Goal: Information Seeking & Learning: Get advice/opinions

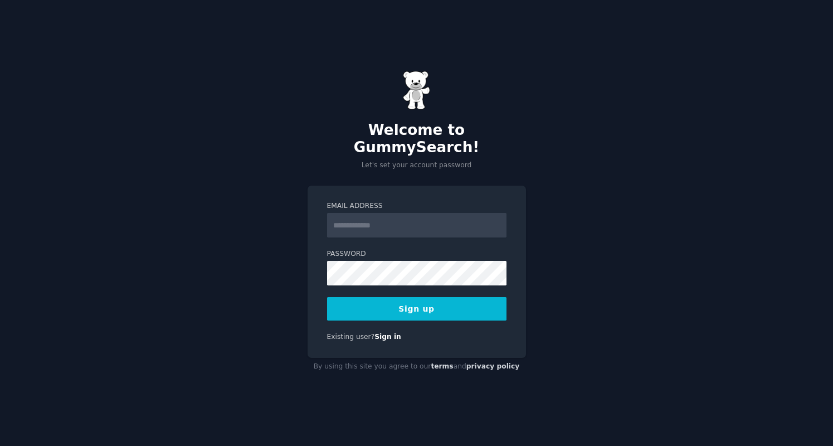
click at [440, 222] on input "Email Address" at bounding box center [416, 225] width 179 height 25
type input "**********"
click at [366, 308] on button "Sign up" at bounding box center [416, 308] width 179 height 23
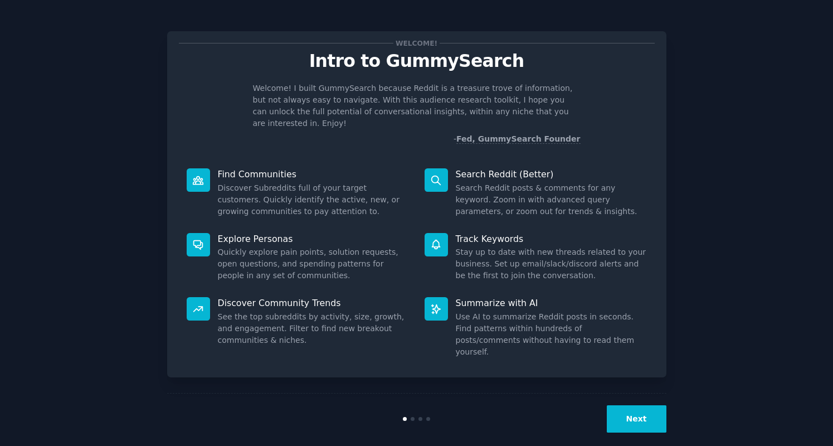
click at [633, 411] on button "Next" at bounding box center [637, 418] width 60 height 27
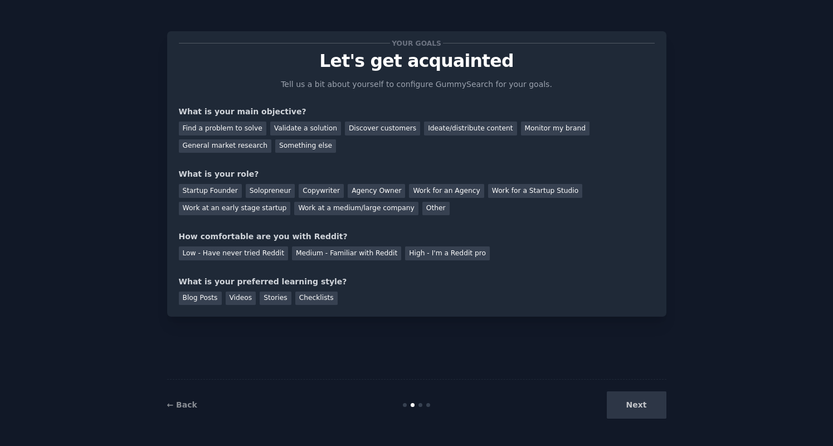
click at [636, 407] on div "Next" at bounding box center [583, 404] width 167 height 27
click at [381, 128] on div "Discover customers" at bounding box center [382, 128] width 75 height 14
click at [272, 139] on div "General market research" at bounding box center [225, 146] width 93 height 14
click at [353, 126] on div "Discover customers" at bounding box center [382, 128] width 75 height 14
click at [261, 190] on div "Solopreneur" at bounding box center [270, 191] width 49 height 14
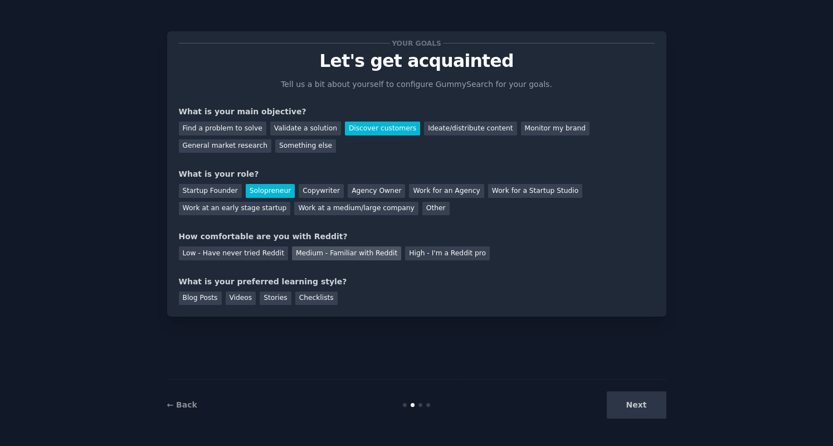
click at [345, 253] on div "Medium - Familiar with Reddit" at bounding box center [346, 253] width 109 height 14
click at [206, 300] on div "Blog Posts" at bounding box center [200, 298] width 43 height 14
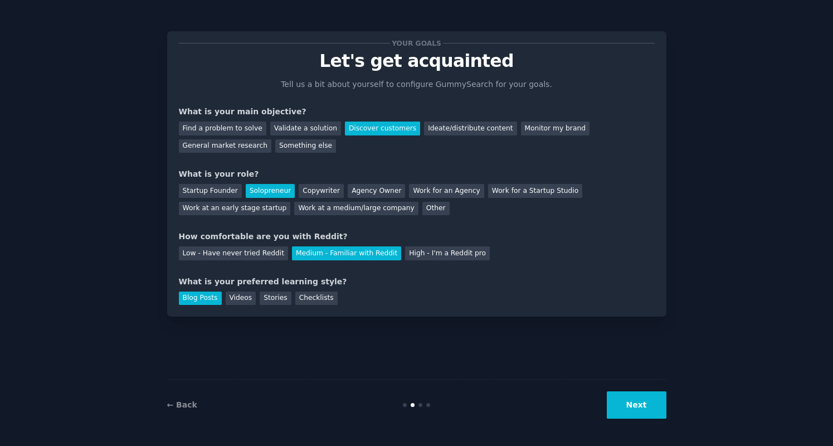
drag, startPoint x: 306, startPoint y: 299, endPoint x: 331, endPoint y: 305, distance: 25.4
click at [306, 299] on div "Checklists" at bounding box center [316, 298] width 42 height 14
click at [626, 399] on button "Next" at bounding box center [637, 404] width 60 height 27
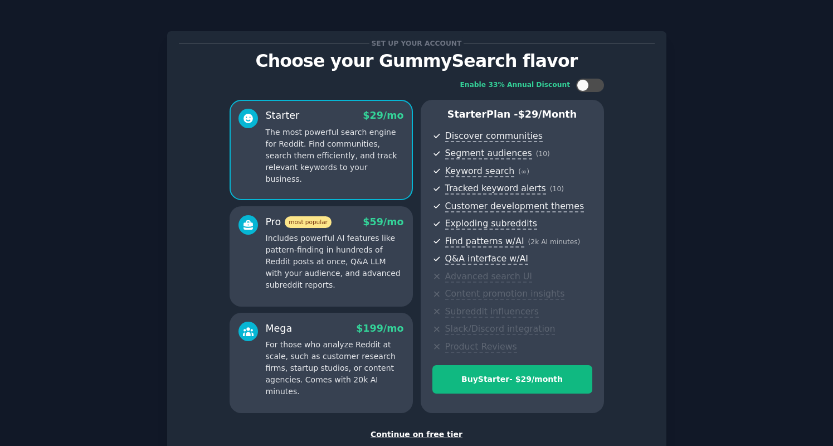
scroll to position [56, 0]
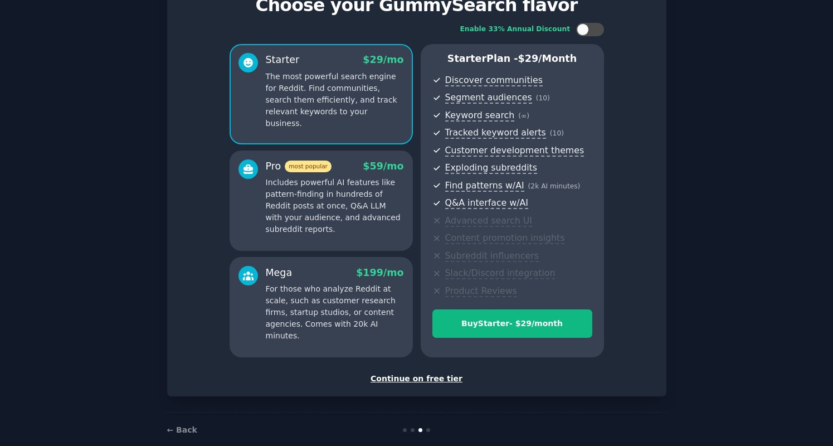
click at [437, 382] on div "Continue on free tier" at bounding box center [417, 379] width 476 height 12
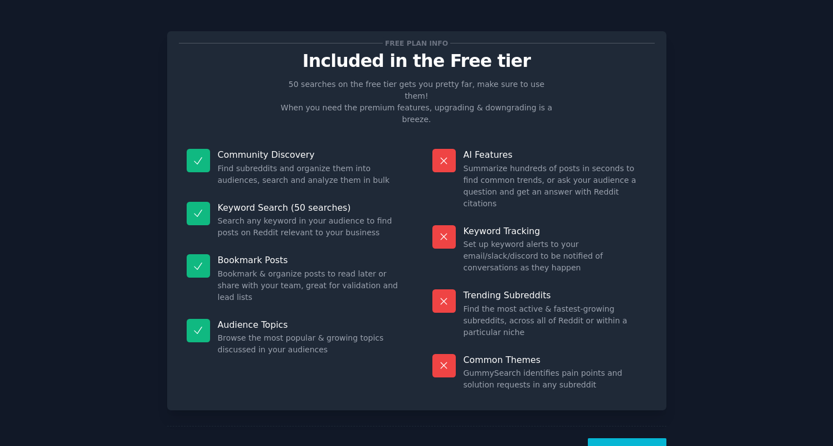
click at [644, 438] on button "Let's Go!" at bounding box center [627, 451] width 78 height 27
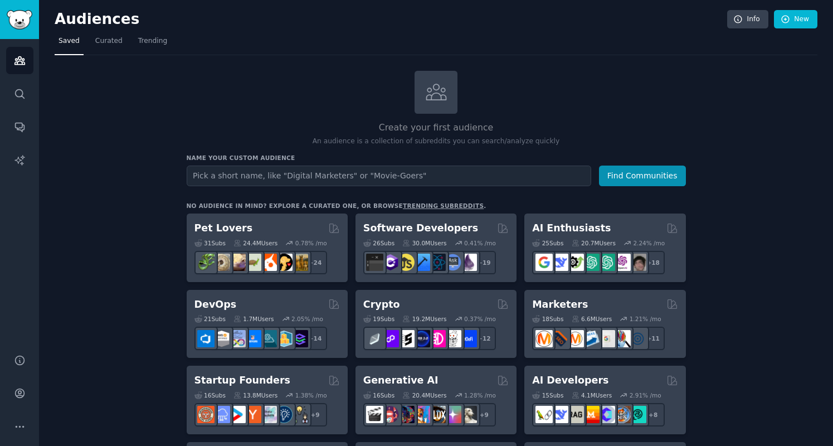
click at [486, 176] on input "text" at bounding box center [389, 175] width 404 height 21
type input "s"
type input "outreach"
click at [599, 165] on button "Find Communities" at bounding box center [642, 175] width 87 height 21
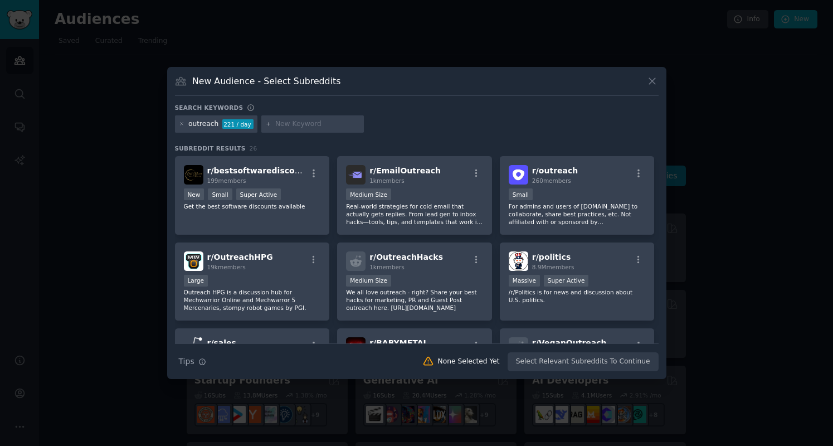
click at [650, 77] on icon at bounding box center [652, 81] width 12 height 12
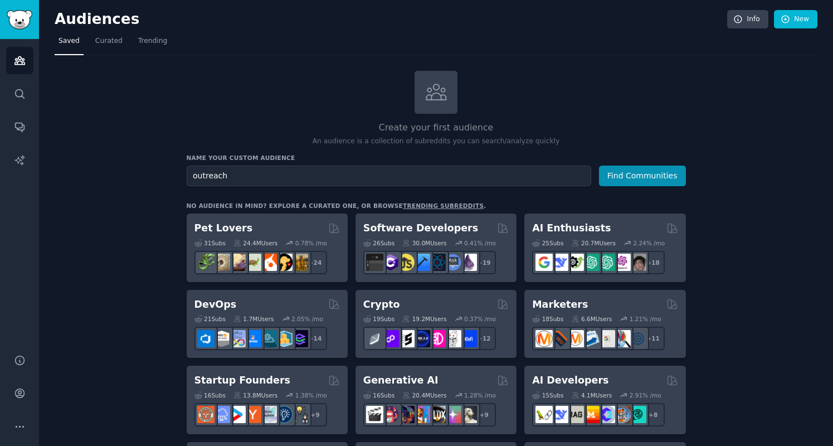
click at [601, 96] on div "Create your first audience An audience is a collection of subreddits you can se…" at bounding box center [436, 109] width 499 height 76
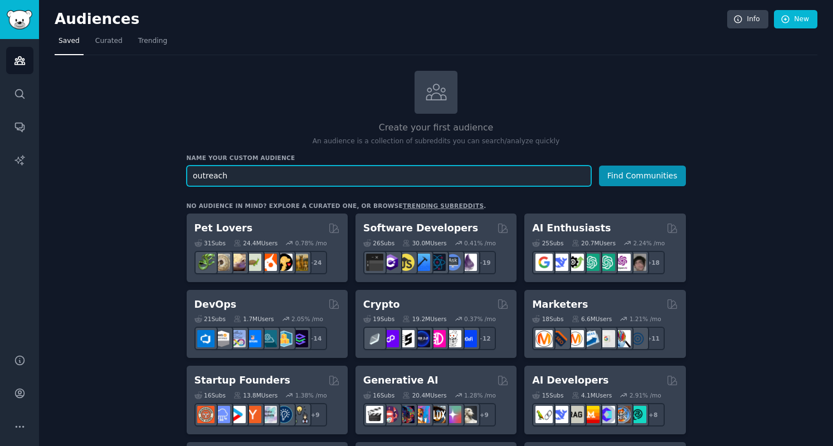
click at [342, 173] on input "outreach" at bounding box center [389, 175] width 404 height 21
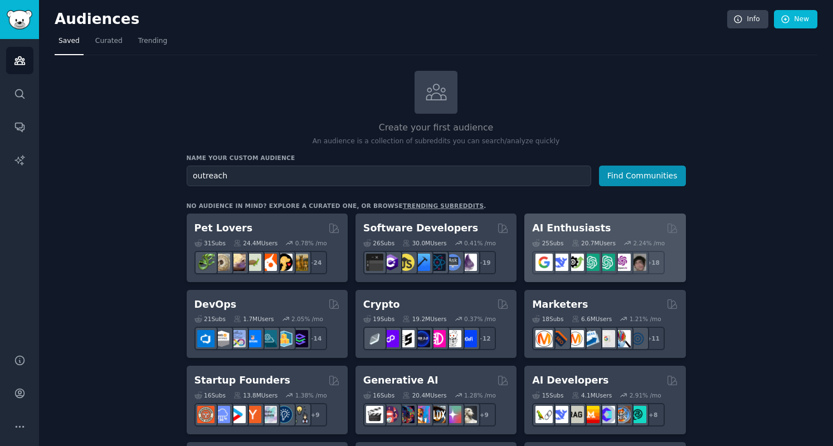
click at [620, 226] on div "AI Enthusiasts" at bounding box center [604, 228] width 145 height 14
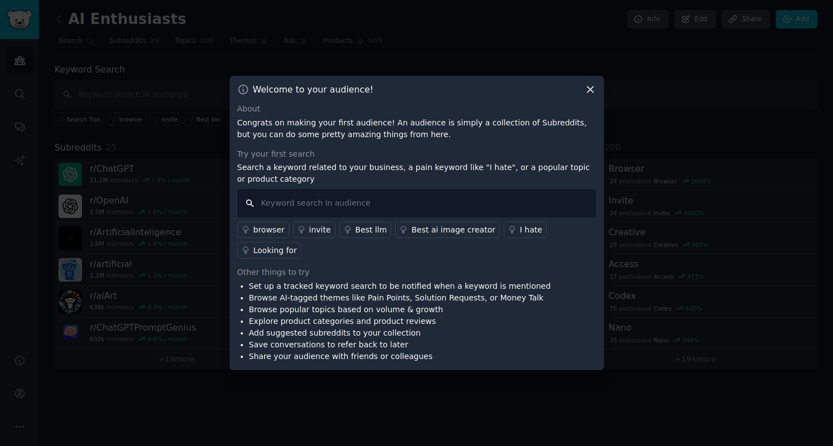
click at [477, 209] on input "text" at bounding box center [416, 203] width 359 height 28
type input "outreach"
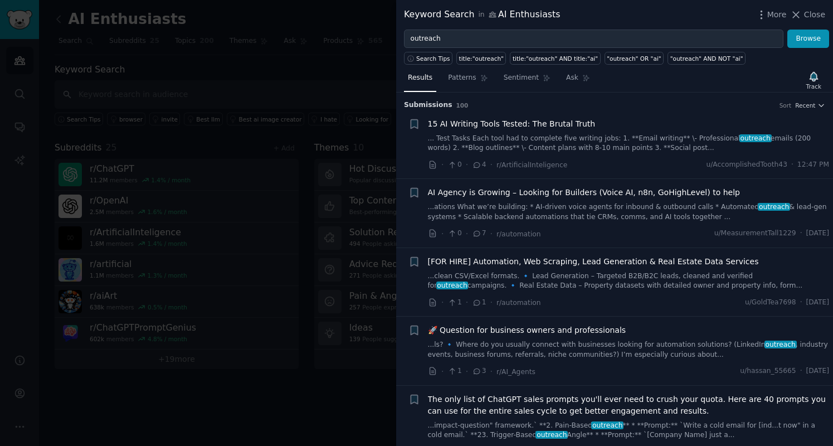
click at [680, 204] on link "...ations What we’re building: * AI-driven voice agents for inbound & outbound …" at bounding box center [629, 211] width 402 height 19
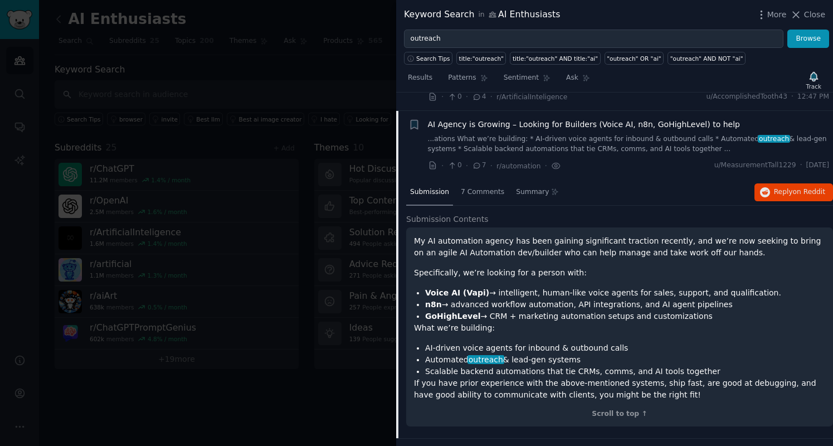
scroll to position [86, 0]
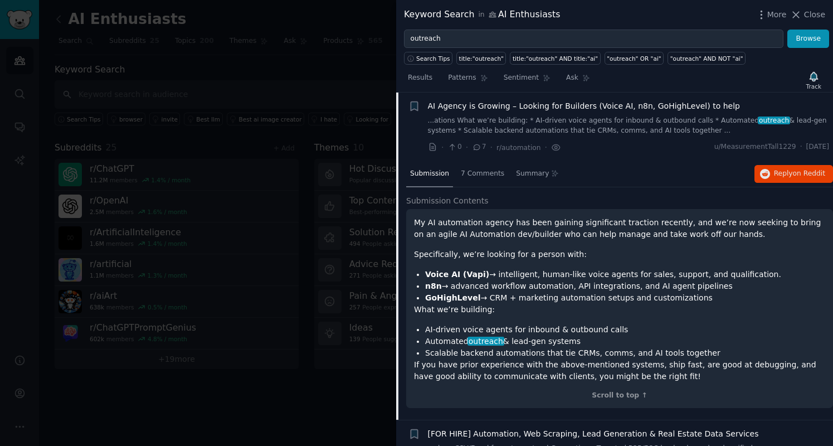
click at [575, 265] on div "My AI automation agency has been gaining significant traction recently, and we’…" at bounding box center [619, 299] width 411 height 165
click at [769, 175] on icon "button" at bounding box center [765, 174] width 10 height 10
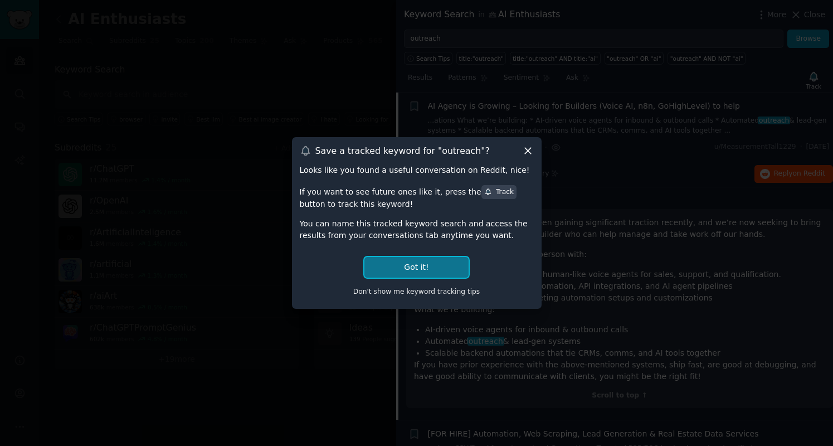
click at [432, 266] on button "Got it!" at bounding box center [416, 267] width 104 height 21
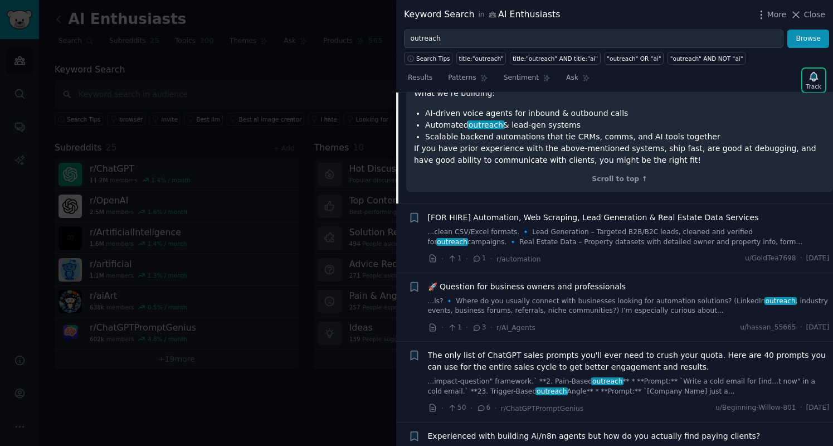
scroll to position [279, 0]
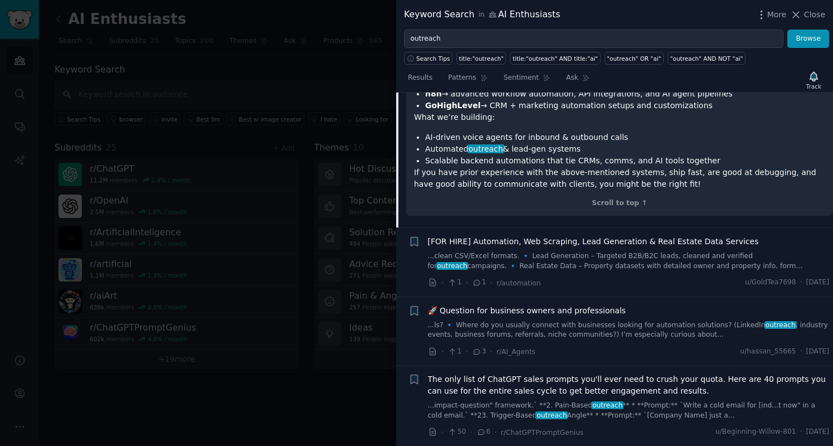
click at [297, 415] on div at bounding box center [416, 223] width 833 height 446
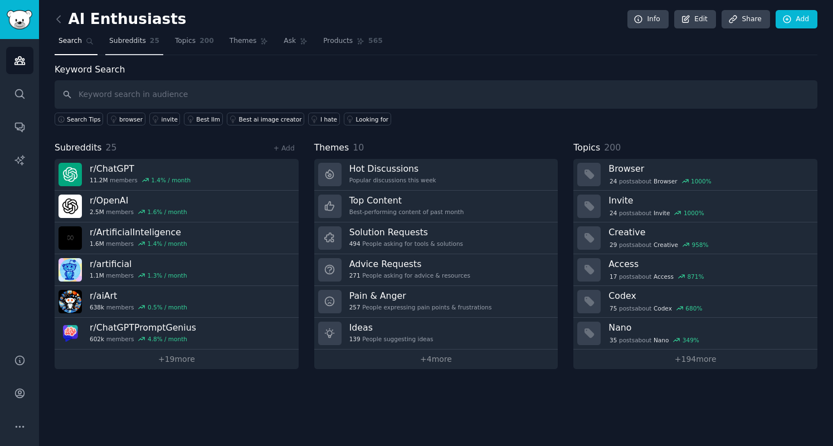
click at [121, 37] on span "Subreddits" at bounding box center [127, 41] width 37 height 10
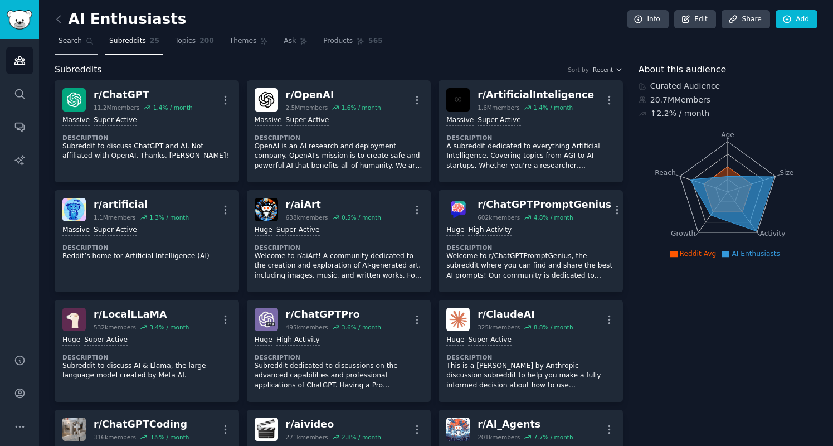
click at [74, 41] on span "Search" at bounding box center [69, 41] width 23 height 10
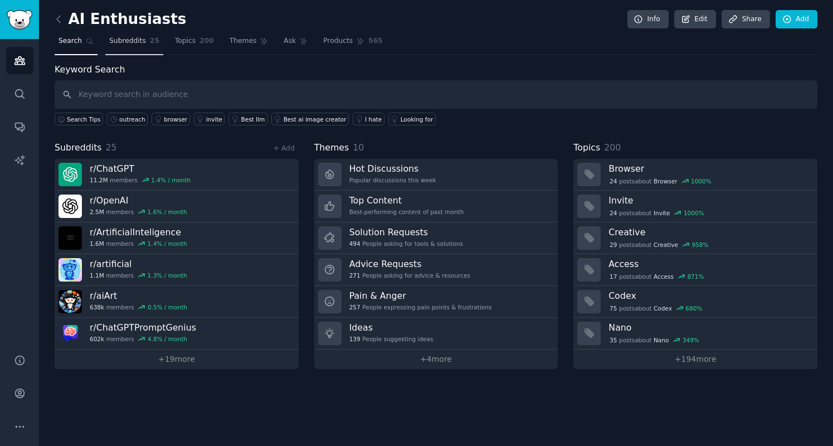
click at [143, 42] on link "Subreddits 25" at bounding box center [134, 43] width 58 height 23
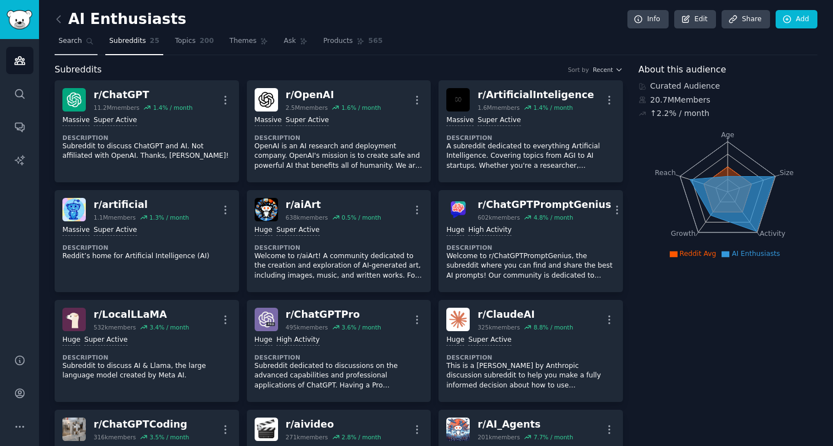
click at [86, 40] on icon at bounding box center [90, 41] width 8 height 8
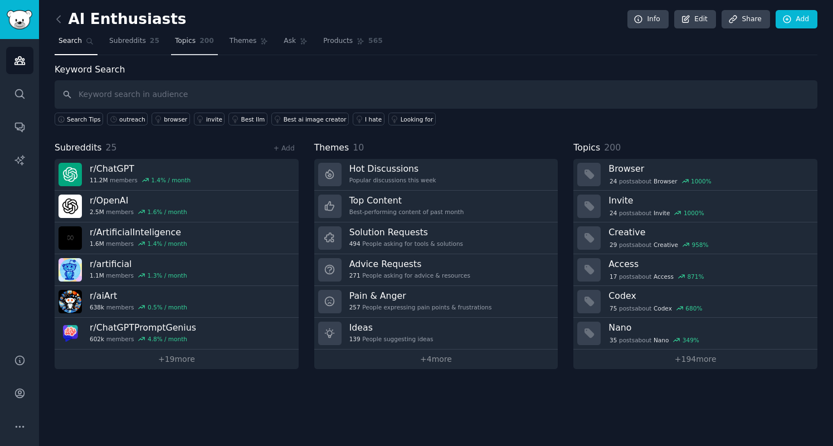
click at [199, 43] on span "200" at bounding box center [206, 41] width 14 height 10
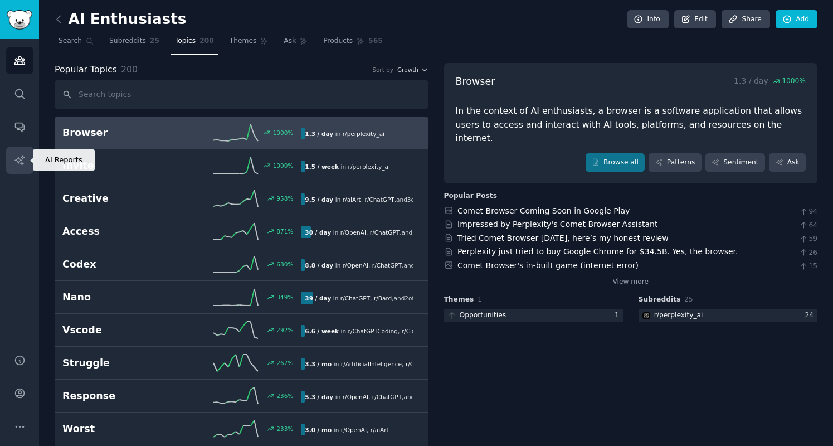
click at [17, 155] on icon "Sidebar" at bounding box center [20, 160] width 12 height 12
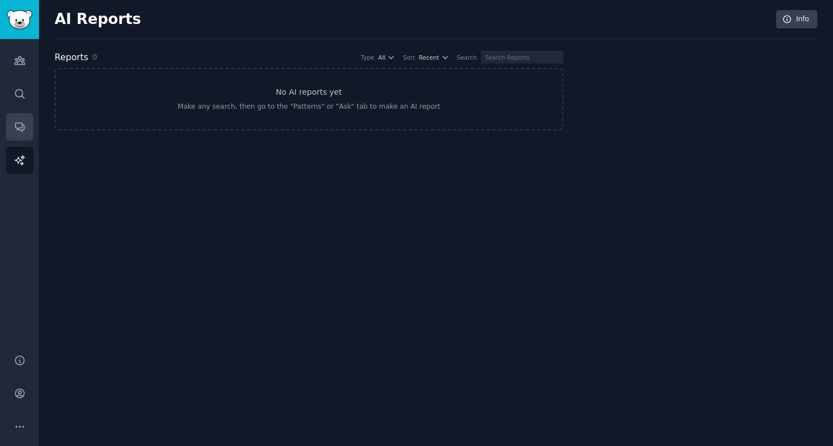
click at [14, 130] on icon "Sidebar" at bounding box center [20, 127] width 12 height 12
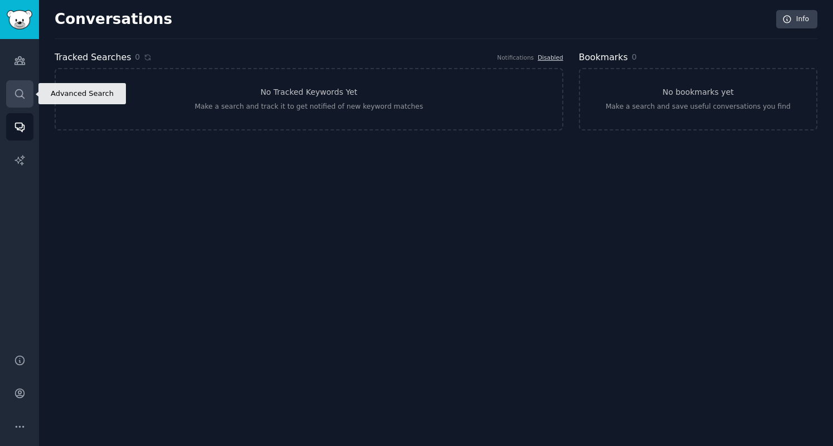
click at [14, 96] on icon "Sidebar" at bounding box center [20, 94] width 12 height 12
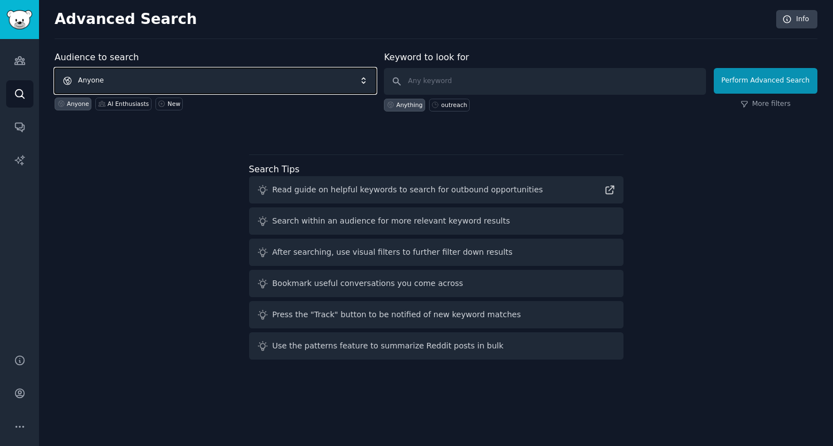
click at [163, 79] on span "Anyone" at bounding box center [215, 81] width 321 height 26
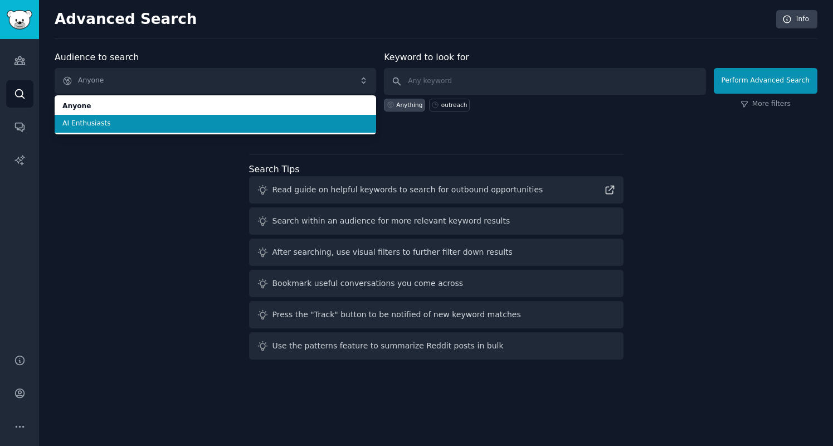
click at [136, 119] on span "AI Enthusiasts" at bounding box center [215, 124] width 306 height 10
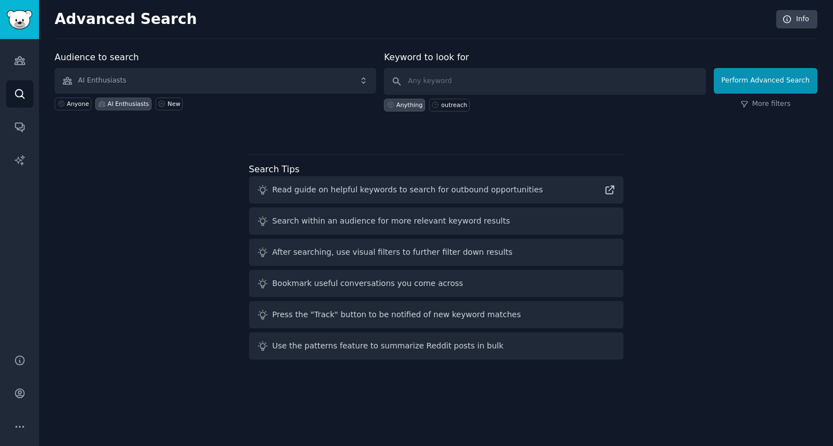
click at [511, 135] on div "Audience to search AI Enthusiasts Anyone AI Enthusiasts New Keyword to look for…" at bounding box center [436, 207] width 763 height 313
click at [487, 86] on input "text" at bounding box center [544, 81] width 321 height 27
type input "voice input"
click button "Perform Advanced Search" at bounding box center [766, 81] width 104 height 26
click at [12, 69] on link "Audiences" at bounding box center [19, 60] width 27 height 27
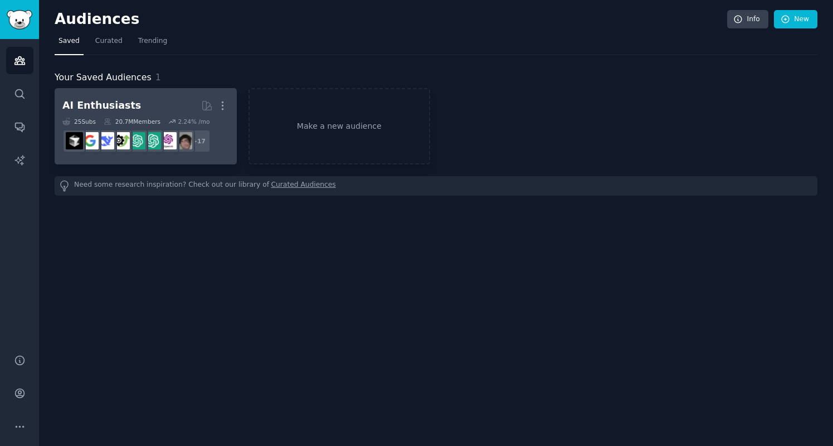
click at [132, 110] on h2 "AI Enthusiasts More" at bounding box center [145, 105] width 167 height 19
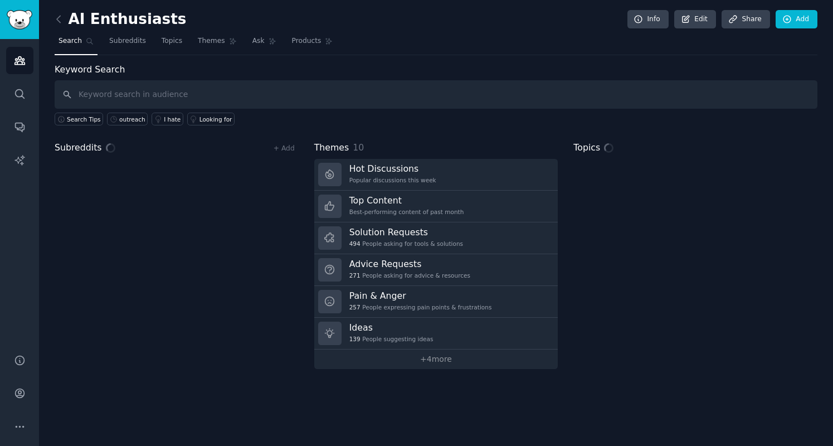
click at [328, 92] on input "text" at bounding box center [436, 94] width 763 height 28
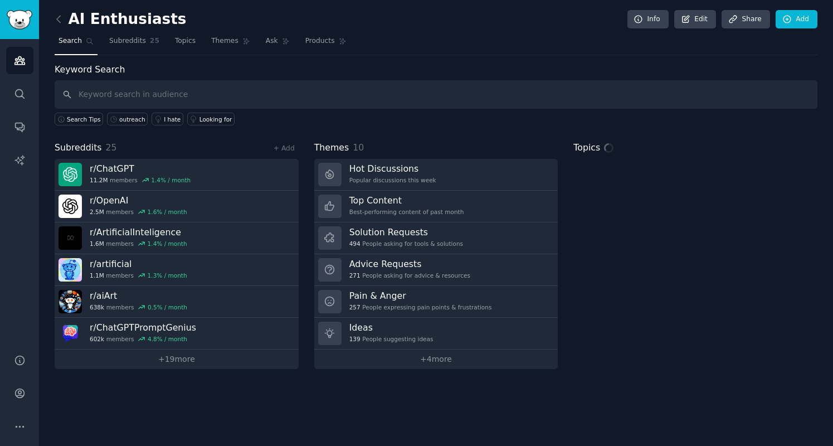
click at [323, 101] on input "text" at bounding box center [436, 94] width 763 height 28
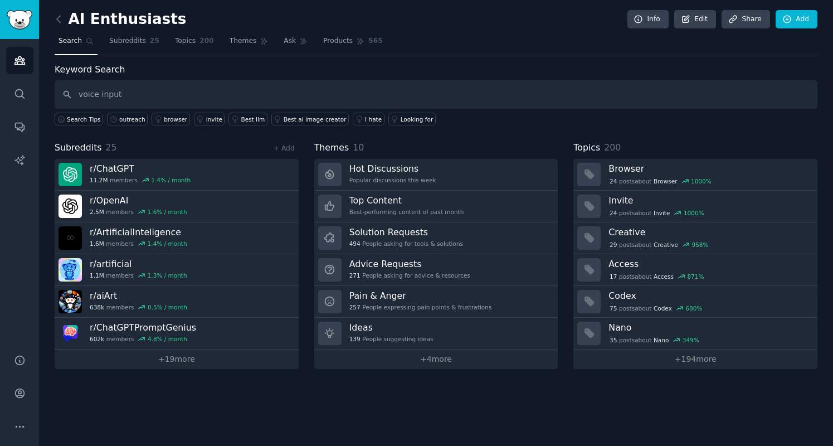
type input "voice input"
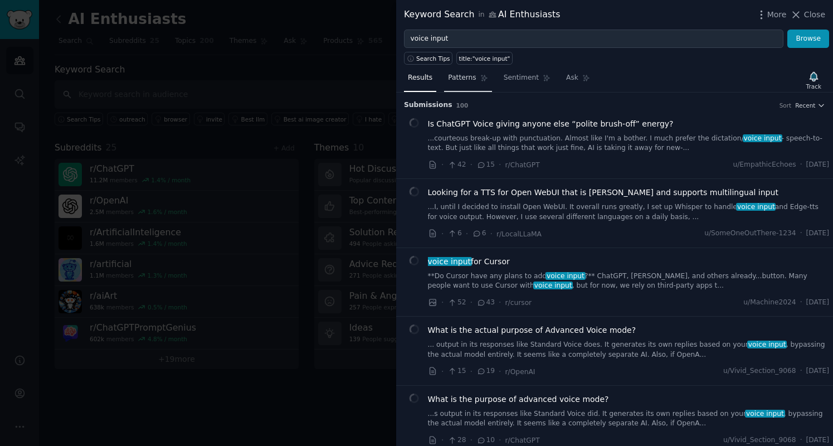
click at [452, 86] on link "Patterns" at bounding box center [467, 80] width 47 height 23
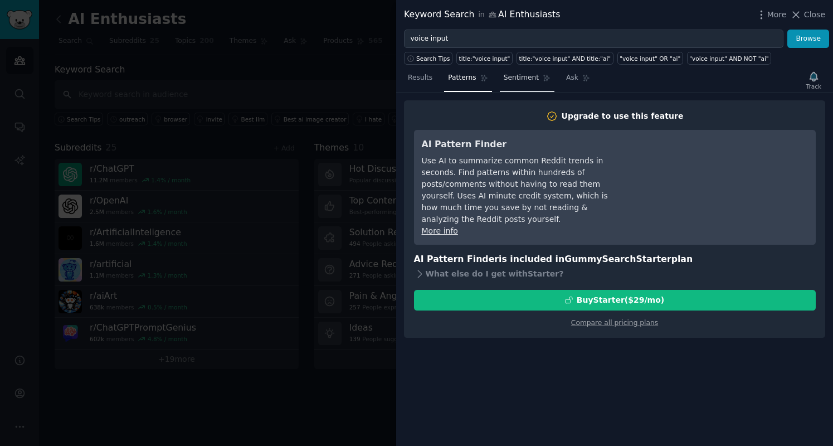
click at [514, 80] on span "Sentiment" at bounding box center [521, 78] width 35 height 10
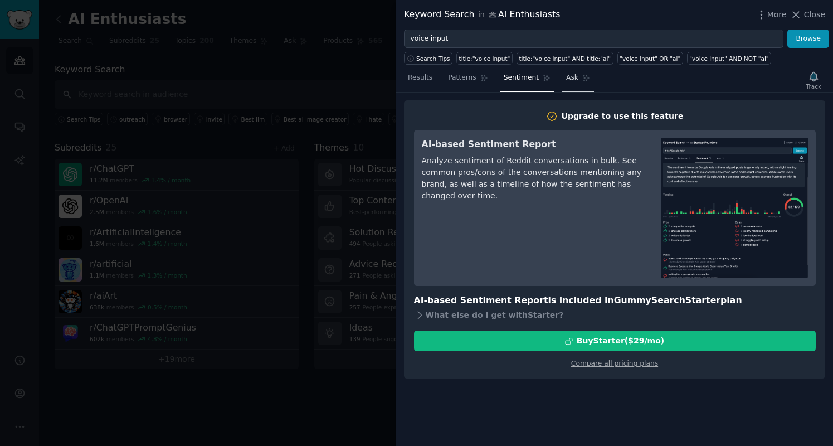
click at [566, 81] on span "Ask" at bounding box center [572, 78] width 12 height 10
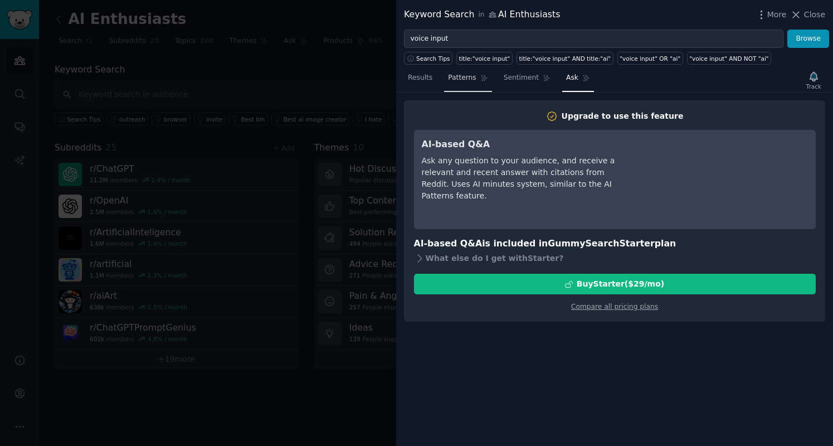
click at [480, 82] on link "Patterns" at bounding box center [467, 80] width 47 height 23
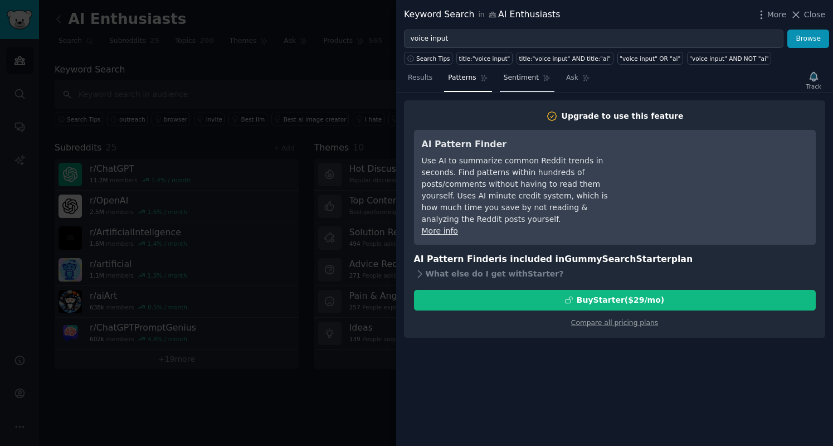
click at [515, 80] on span "Sentiment" at bounding box center [521, 78] width 35 height 10
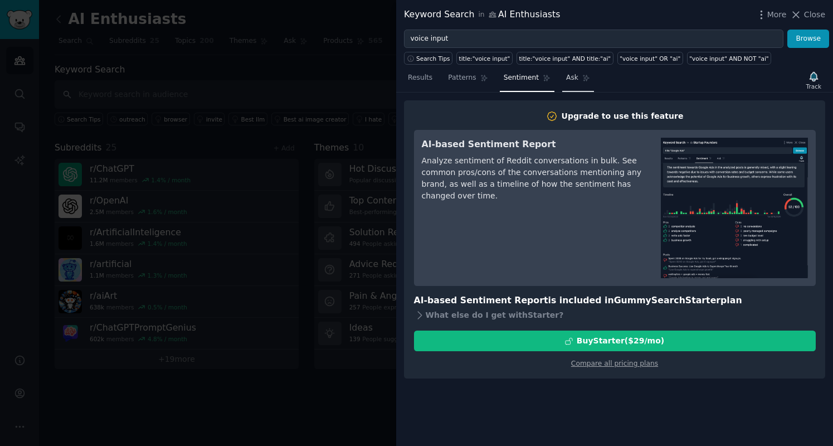
click at [566, 79] on span "Ask" at bounding box center [572, 78] width 12 height 10
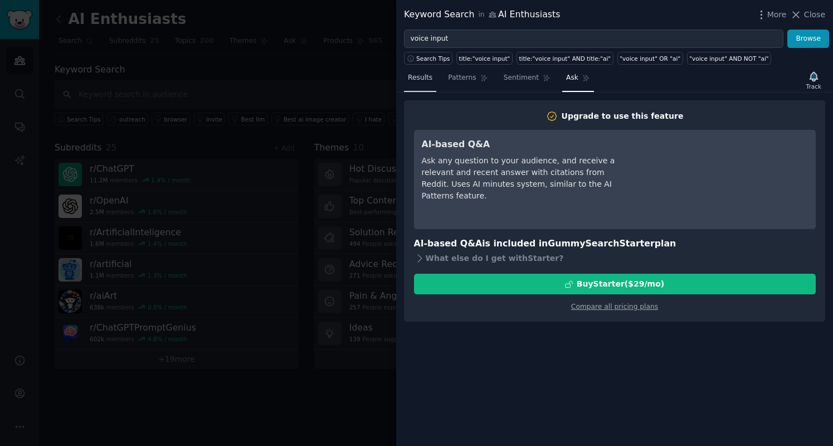
click at [432, 79] on link "Results" at bounding box center [420, 80] width 32 height 23
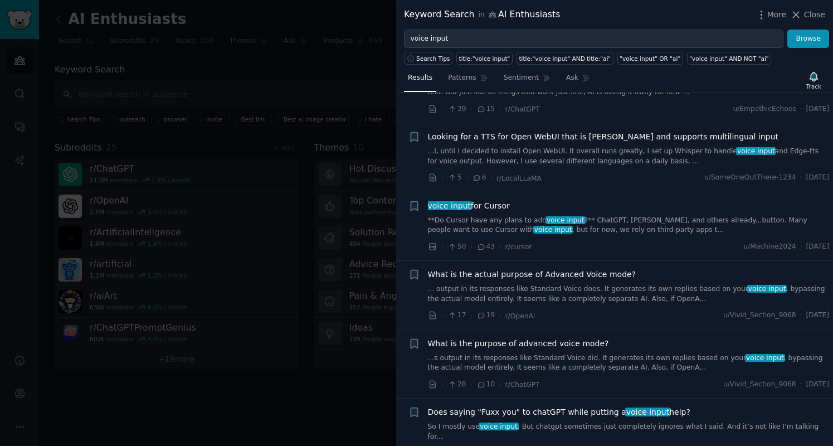
scroll to position [111, 0]
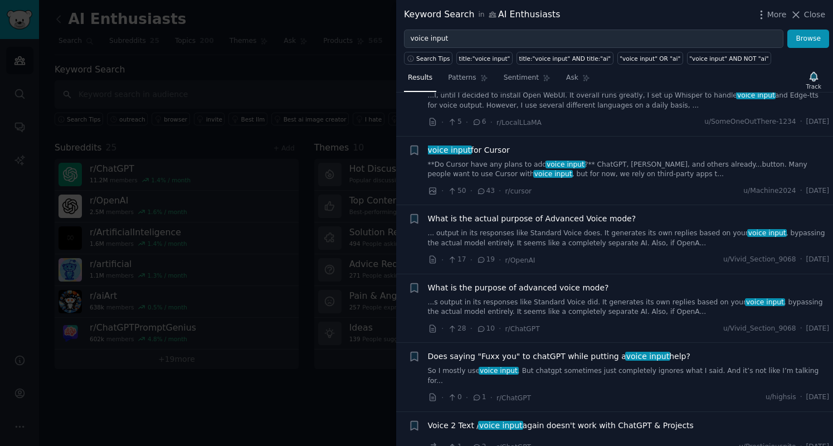
click at [654, 165] on link "**Do Cursor have any plans to add voice input ?** ChatGPT, Gemini, and others a…" at bounding box center [629, 169] width 402 height 19
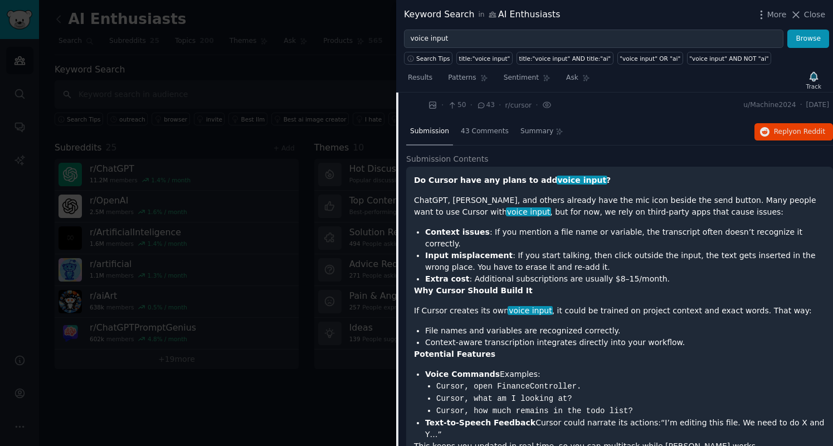
scroll to position [211, 0]
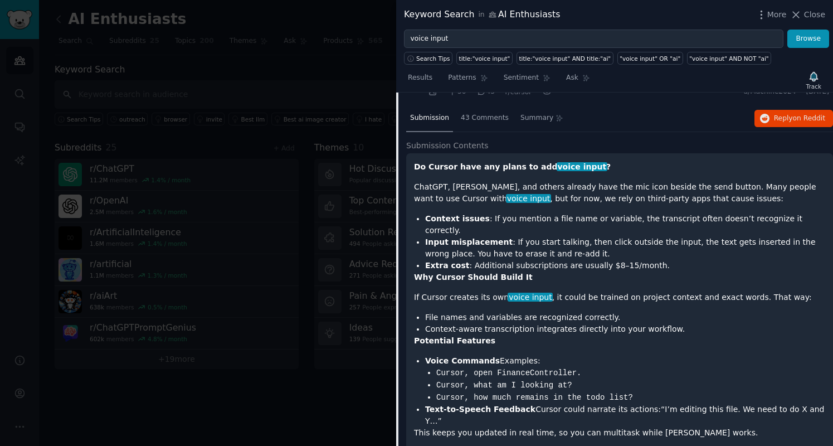
drag, startPoint x: 614, startPoint y: 0, endPoint x: 601, endPoint y: 99, distance: 100.0
click at [601, 99] on li "+ voice input for Cursor **Do Cursor have any plans to add voice input ?** Chat…" at bounding box center [614, 71] width 437 height 69
click at [606, 246] on li "Input misplacement : If you start talking, then click outside the input, the te…" at bounding box center [625, 247] width 400 height 23
click at [782, 116] on span "Reply on Reddit" at bounding box center [799, 119] width 51 height 10
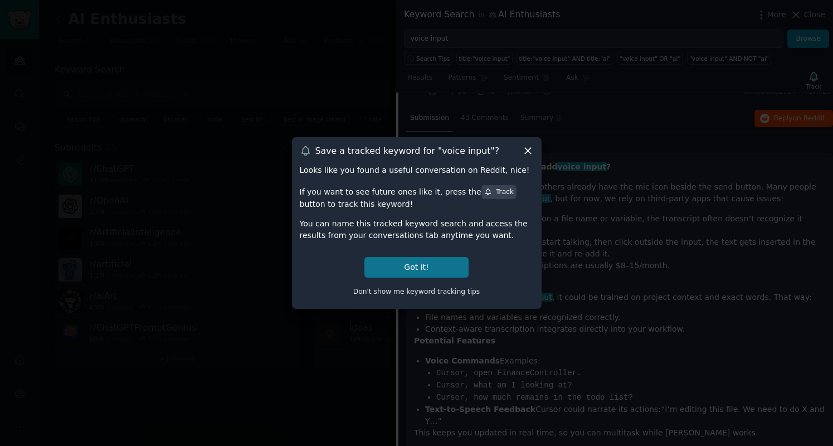
drag, startPoint x: 475, startPoint y: 247, endPoint x: 457, endPoint y: 257, distance: 20.9
click at [475, 247] on div "Looks like you found a useful conversation on Reddit, nice! If you want to see …" at bounding box center [417, 232] width 234 height 136
click at [440, 262] on button "Got it!" at bounding box center [416, 267] width 104 height 21
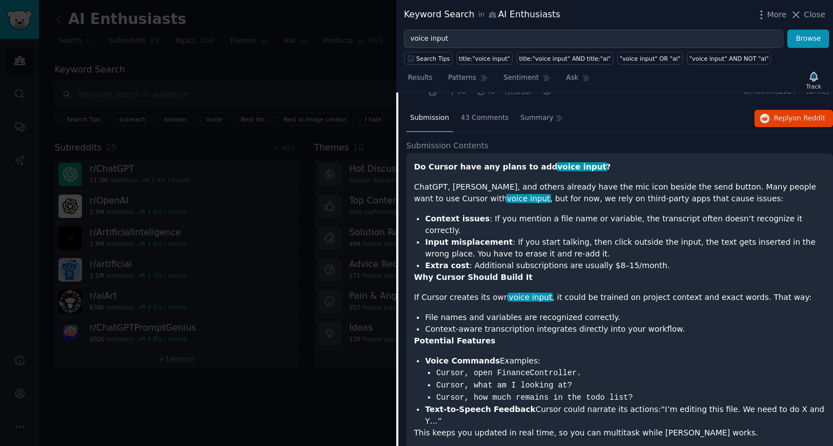
click at [620, 143] on h2 "Submission Contents" at bounding box center [619, 146] width 427 height 12
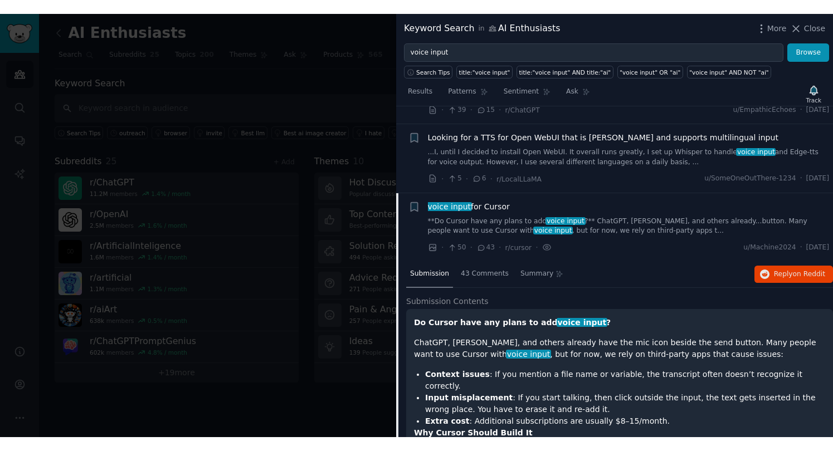
scroll to position [99, 0]
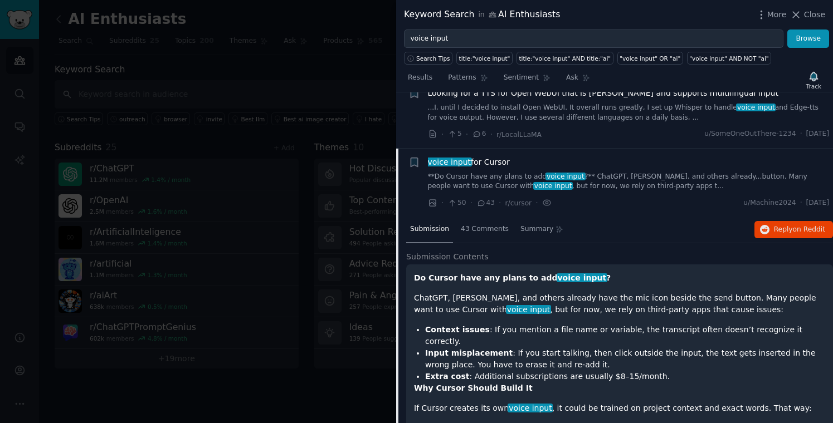
click at [651, 251] on h2 "Submission Contents" at bounding box center [619, 257] width 427 height 12
click at [339, 89] on div at bounding box center [416, 211] width 833 height 423
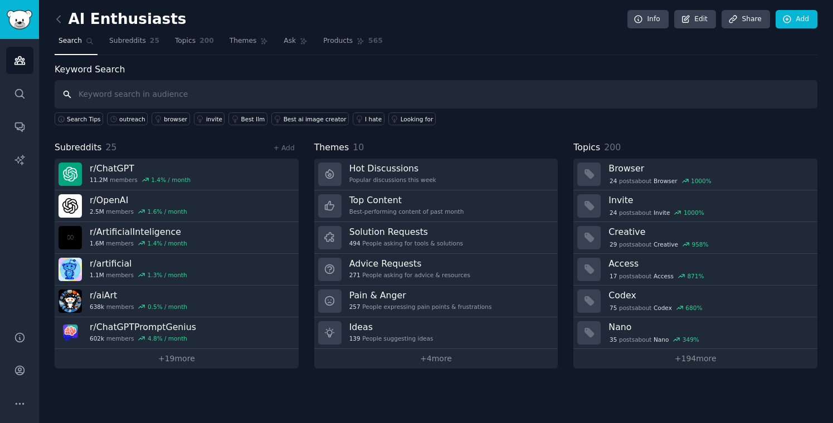
click at [278, 92] on input "text" at bounding box center [436, 94] width 763 height 28
click at [661, 72] on div "Keyword Search Search Tips outreach browser invite Best llm Best ai image creat…" at bounding box center [436, 94] width 763 height 63
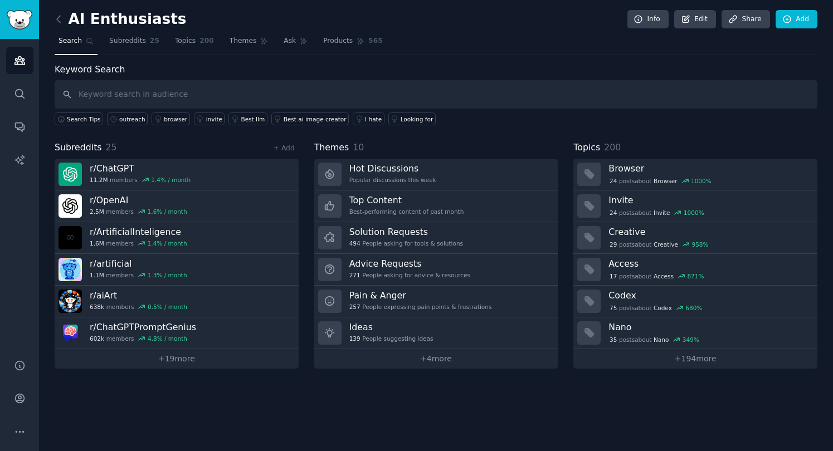
drag, startPoint x: 470, startPoint y: 420, endPoint x: 559, endPoint y: 317, distance: 135.8
click at [470, 420] on div "AI Enthusiasts Info Edit Share Add Search Subreddits 25 Topics 200 Themes Ask P…" at bounding box center [436, 225] width 794 height 451
click at [689, 21] on icon at bounding box center [685, 19] width 7 height 7
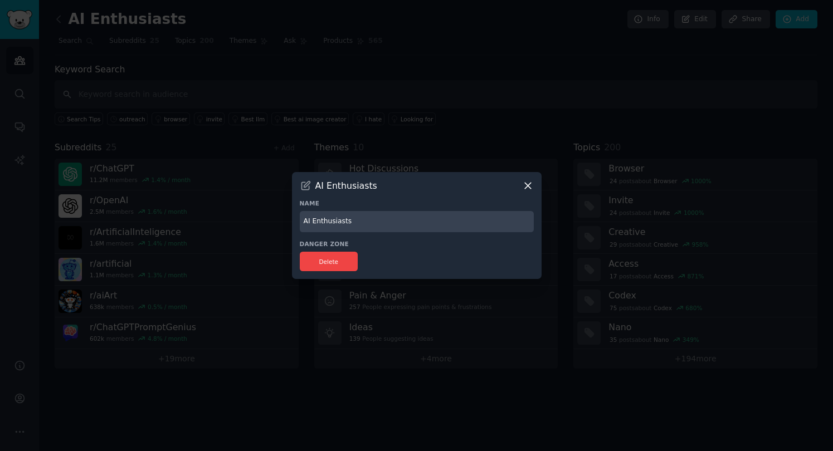
click at [621, 78] on div at bounding box center [416, 225] width 833 height 451
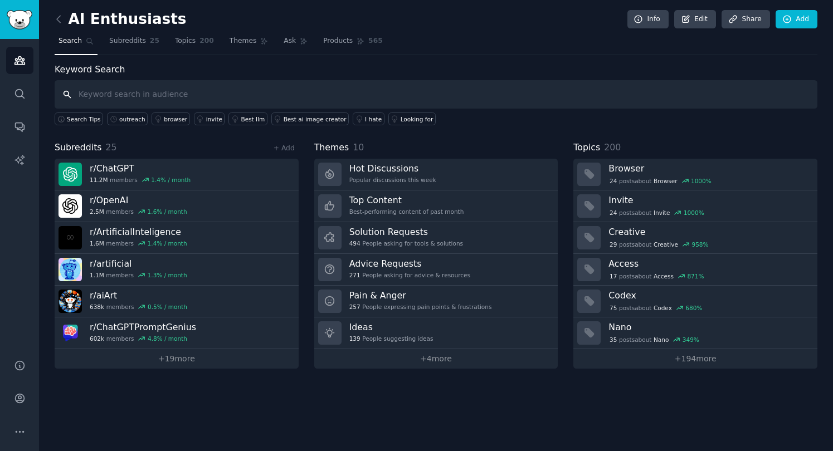
click at [446, 99] on input "text" at bounding box center [436, 94] width 763 height 28
click at [175, 40] on span "Topics" at bounding box center [185, 41] width 21 height 10
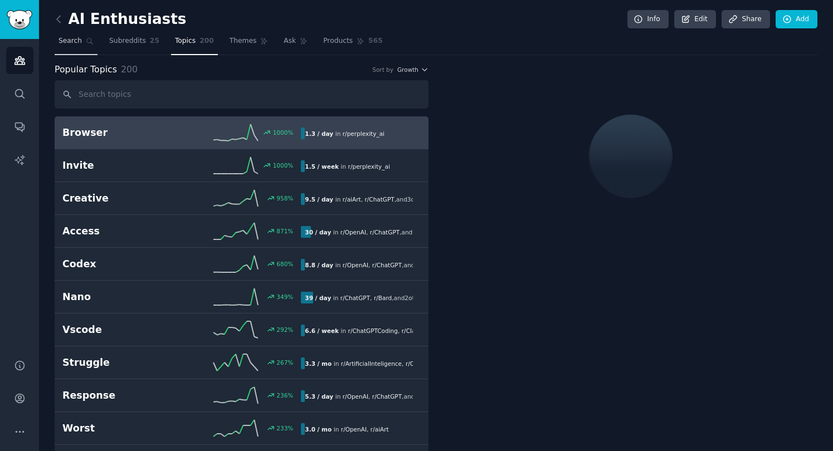
click at [90, 43] on icon at bounding box center [90, 41] width 8 height 8
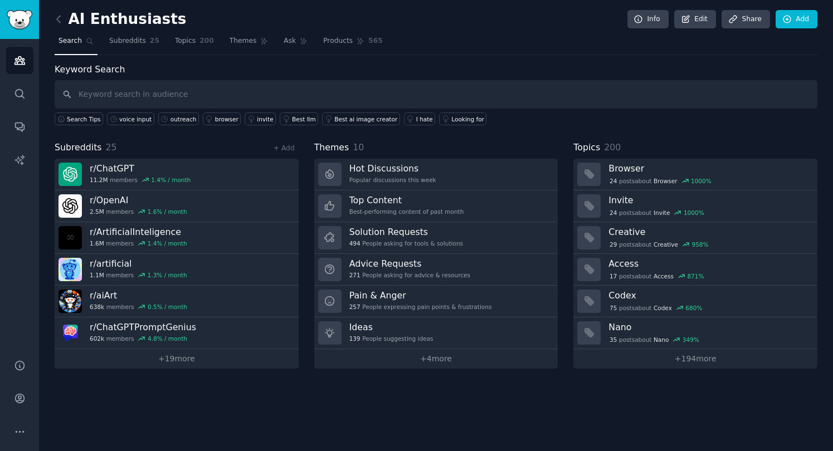
click at [198, 84] on input "text" at bounding box center [436, 94] width 763 height 28
type input "voice typing"
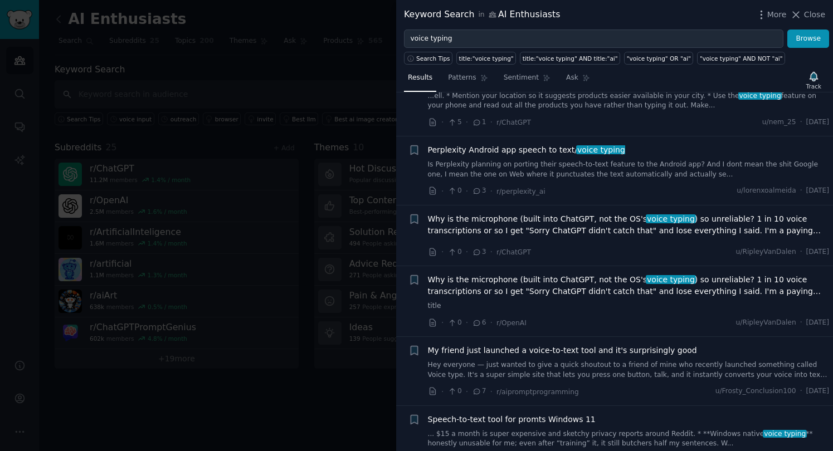
scroll to position [56, 0]
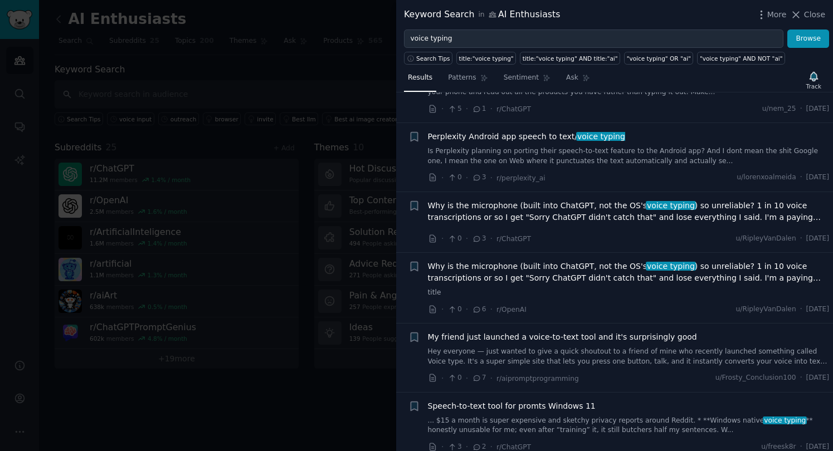
click at [622, 157] on link "Is Perplexity planning on porting their speech-to-text feature to the Android a…" at bounding box center [629, 156] width 402 height 19
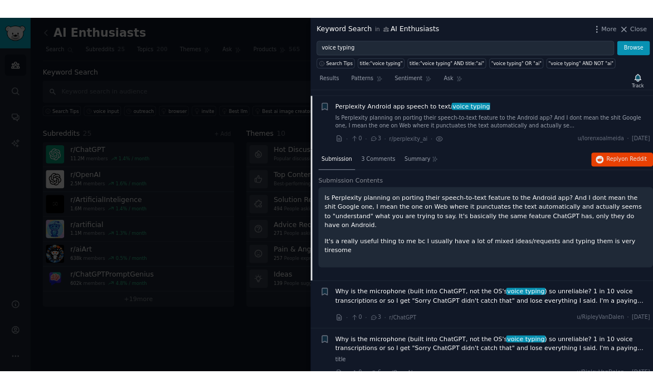
scroll to position [86, 0]
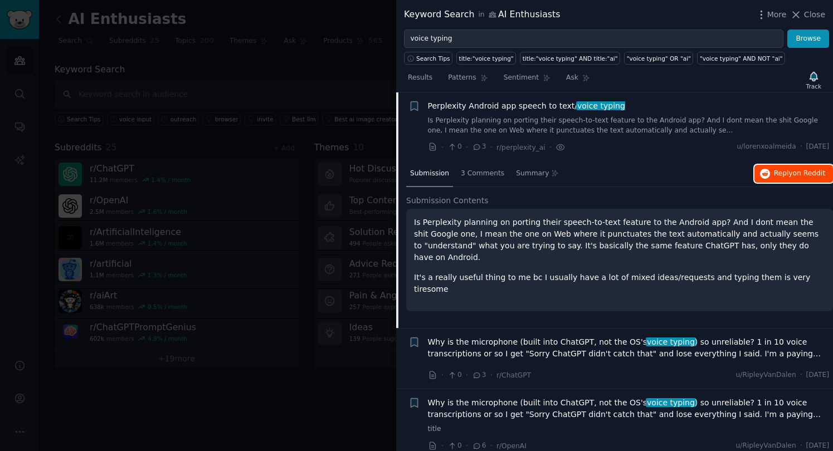
click at [798, 173] on span "on Reddit" at bounding box center [809, 173] width 32 height 8
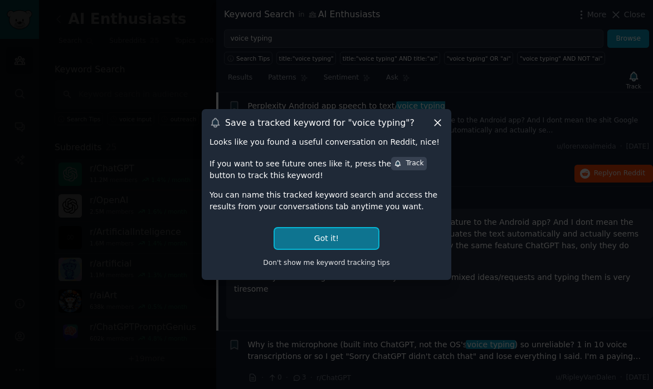
click at [359, 236] on button "Got it!" at bounding box center [327, 238] width 104 height 21
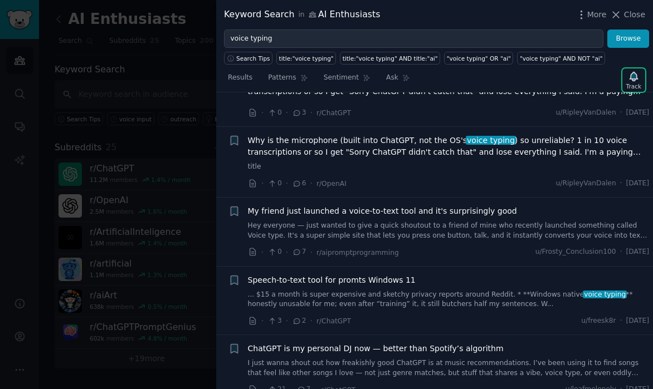
scroll to position [365, 0]
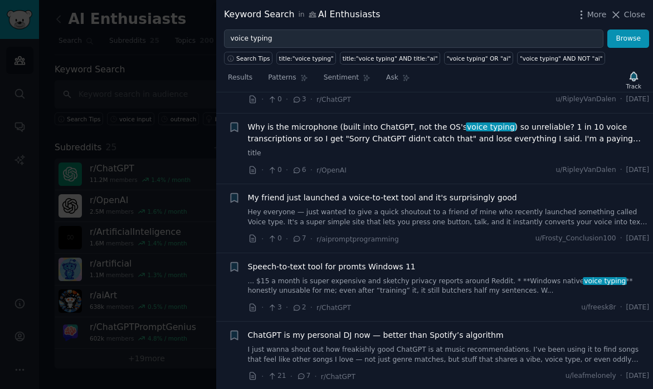
drag, startPoint x: 335, startPoint y: 258, endPoint x: 334, endPoint y: 265, distance: 7.4
click at [437, 279] on link "... $15 a month is super expensive and sketchy privacy reports around Reddit. *…" at bounding box center [449, 286] width 402 height 19
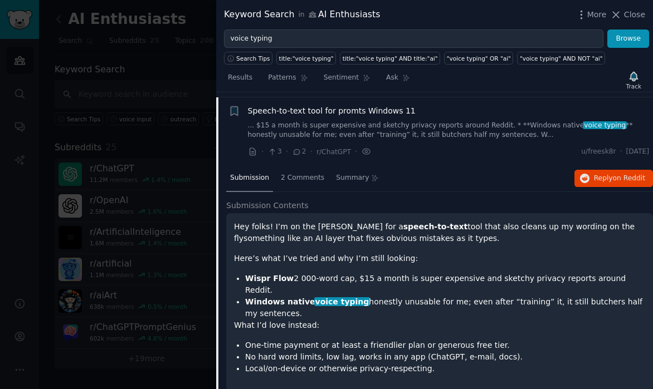
scroll to position [355, 0]
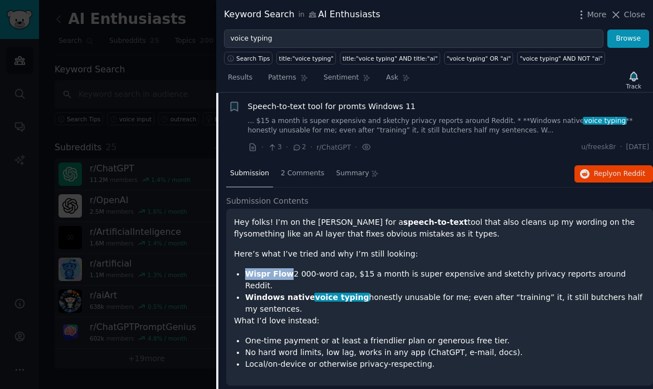
drag, startPoint x: 244, startPoint y: 274, endPoint x: 286, endPoint y: 273, distance: 41.8
click at [286, 273] on ul "Wispr Flow 2 000-word cap, $15 a month is super expensive and sketchy privacy r…" at bounding box center [439, 292] width 411 height 47
copy strong "Wispr Flow"
click at [431, 307] on div "Hey folks! I’m on the hunt for a speech-to-text tool that also cleans up my wor…" at bounding box center [439, 294] width 411 height 154
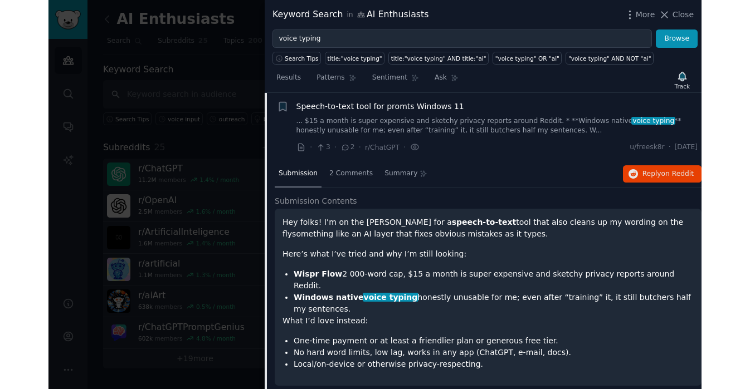
scroll to position [411, 0]
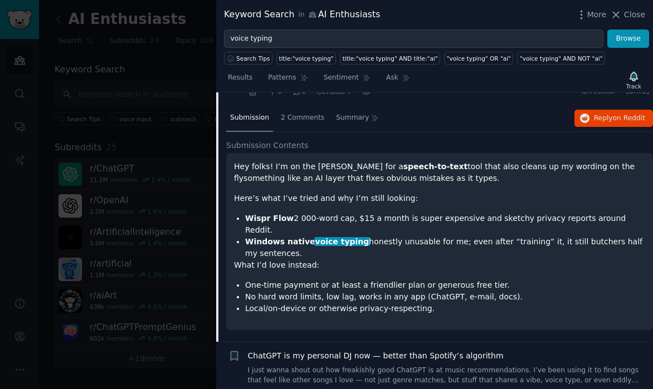
click at [500, 260] on p "What I’d love instead:" at bounding box center [439, 266] width 411 height 12
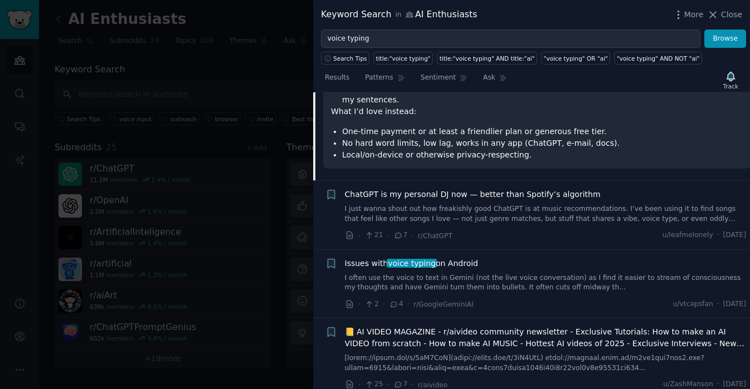
scroll to position [578, 0]
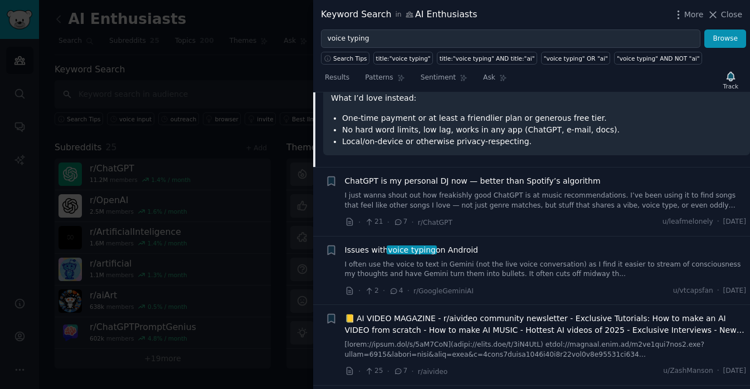
click at [601, 260] on link "I often use the voice to text in Gemini (not the live voice conversation) as I …" at bounding box center [546, 269] width 402 height 19
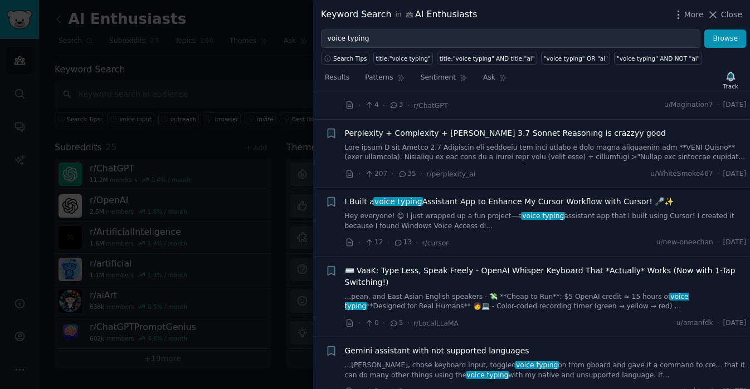
scroll to position [1106, 0]
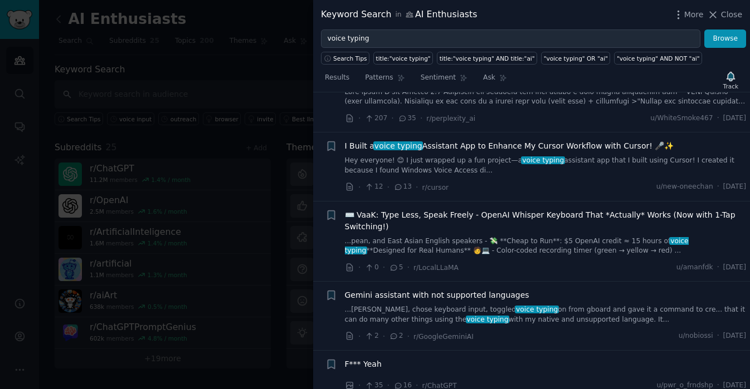
drag, startPoint x: 530, startPoint y: 217, endPoint x: 495, endPoint y: 234, distance: 38.4
click at [495, 237] on link "...pean, and East Asian English speakers - 💸 **Cheap to Run**: $5 OpenAI credit…" at bounding box center [546, 246] width 402 height 19
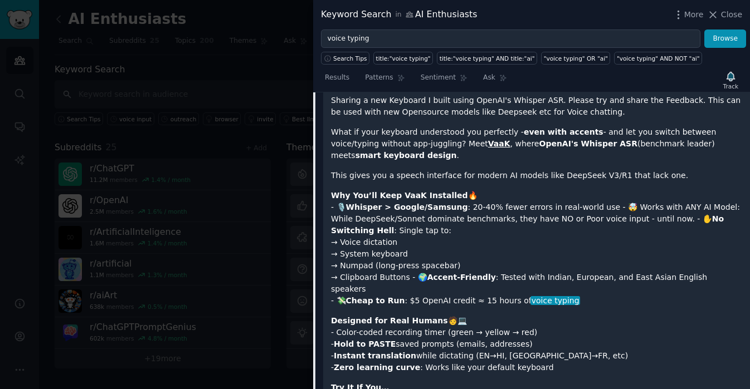
scroll to position [1215, 0]
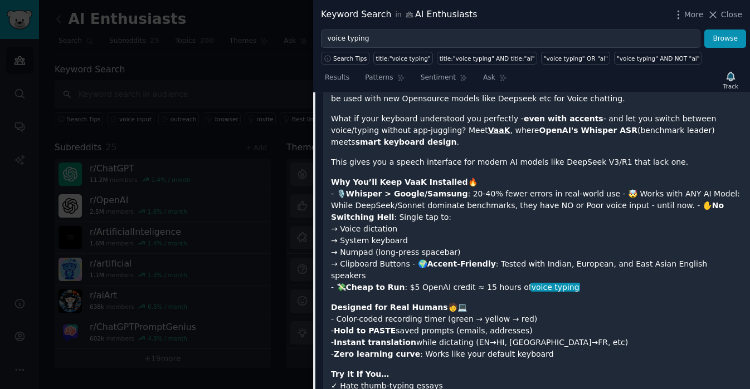
click at [550, 203] on p "Why You’ll Keep VaaK Installed 🔥 - 🎙️ Whisper > Google/Samsung : 20-40% fewer e…" at bounding box center [536, 235] width 411 height 117
drag, startPoint x: 558, startPoint y: 120, endPoint x: 474, endPoint y: 117, distance: 84.2
click at [474, 117] on p "What if your keyboard understood you perfectly - even with accents - and let yo…" at bounding box center [536, 130] width 411 height 35
copy p "OpenAI's Whisper ASR"
